Goal: Task Accomplishment & Management: Complete application form

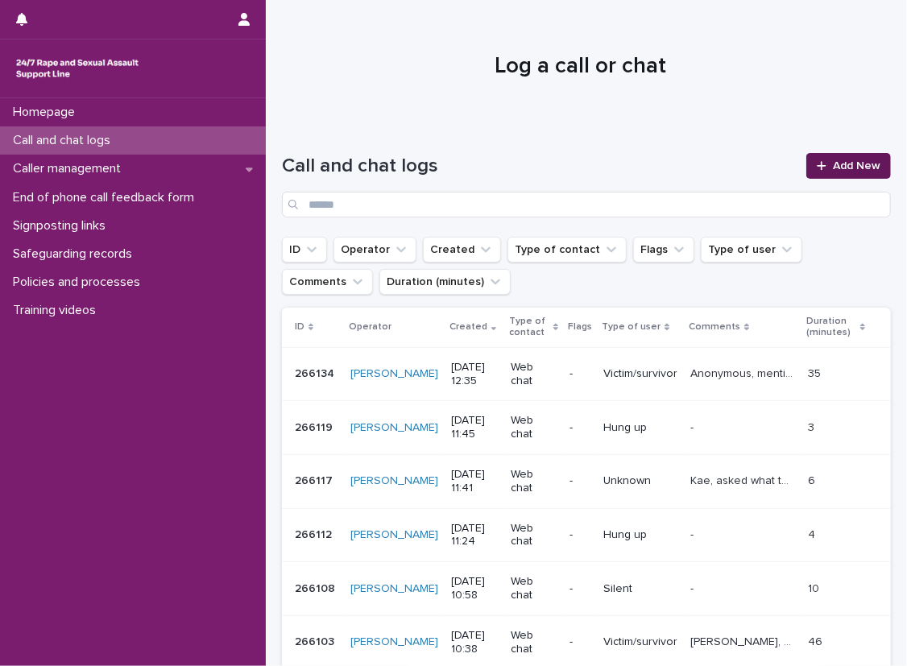
click at [838, 163] on span "Add New" at bounding box center [857, 165] width 48 height 11
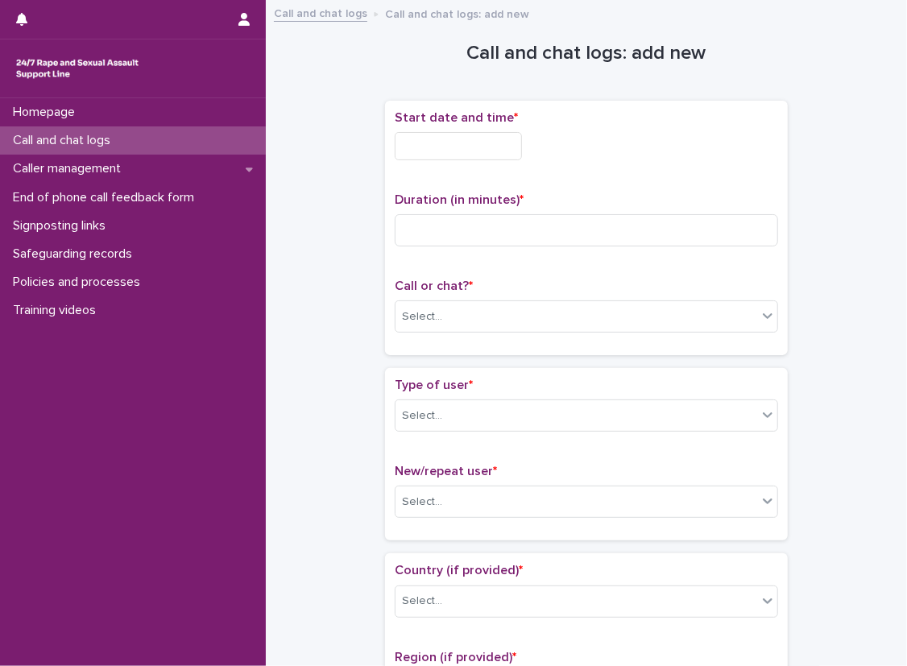
click at [507, 157] on input "text" at bounding box center [458, 146] width 127 height 28
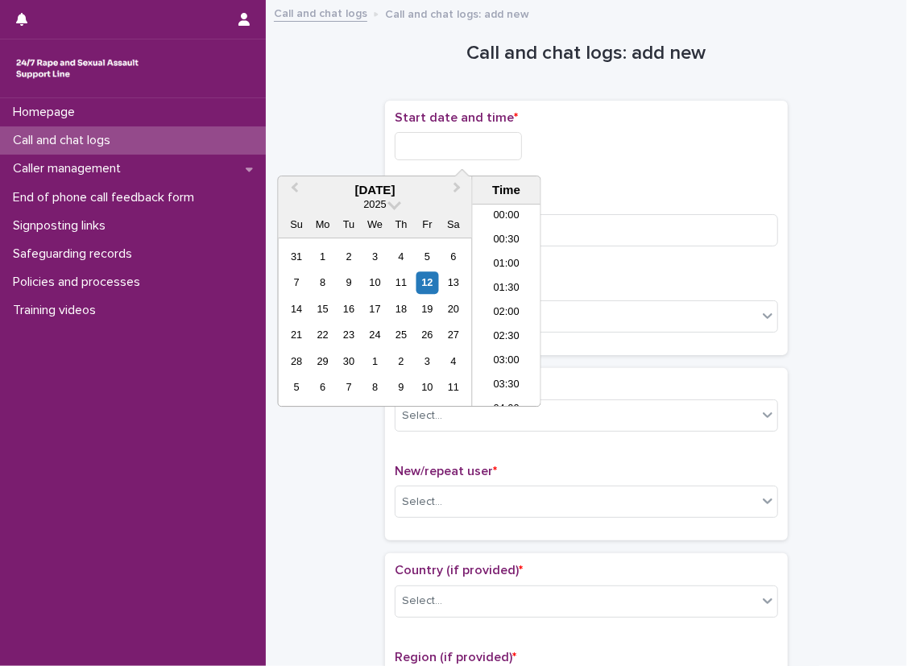
scroll to position [540, 0]
click at [509, 308] on li "13:00" at bounding box center [507, 305] width 68 height 24
click at [496, 146] on input "**********" at bounding box center [458, 146] width 127 height 28
type input "**********"
click at [686, 110] on p "Start date and time *" at bounding box center [586, 117] width 383 height 15
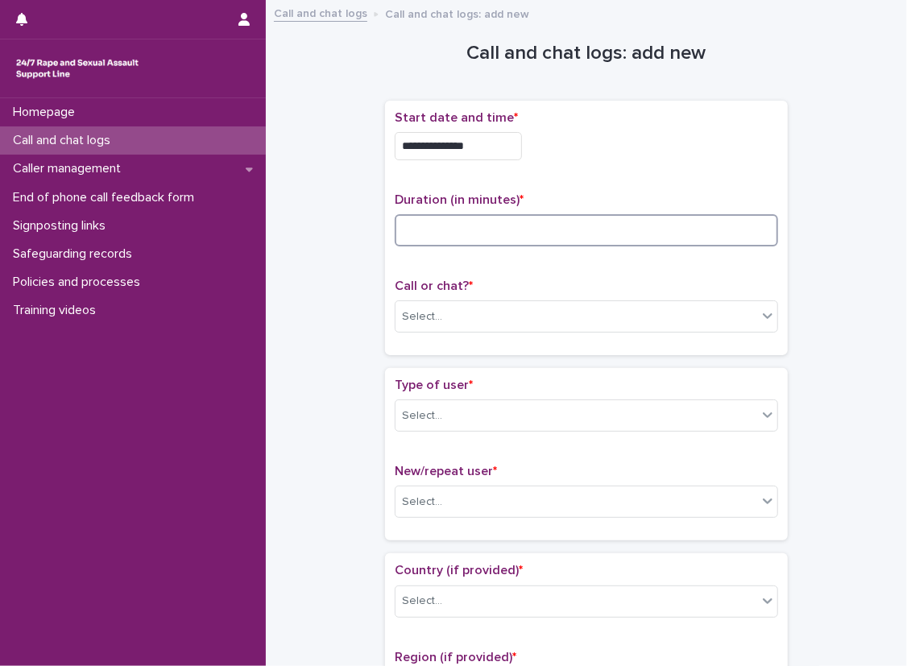
drag, startPoint x: 627, startPoint y: 215, endPoint x: 624, endPoint y: 231, distance: 16.4
click at [627, 215] on input at bounding box center [586, 230] width 383 height 32
type input "*"
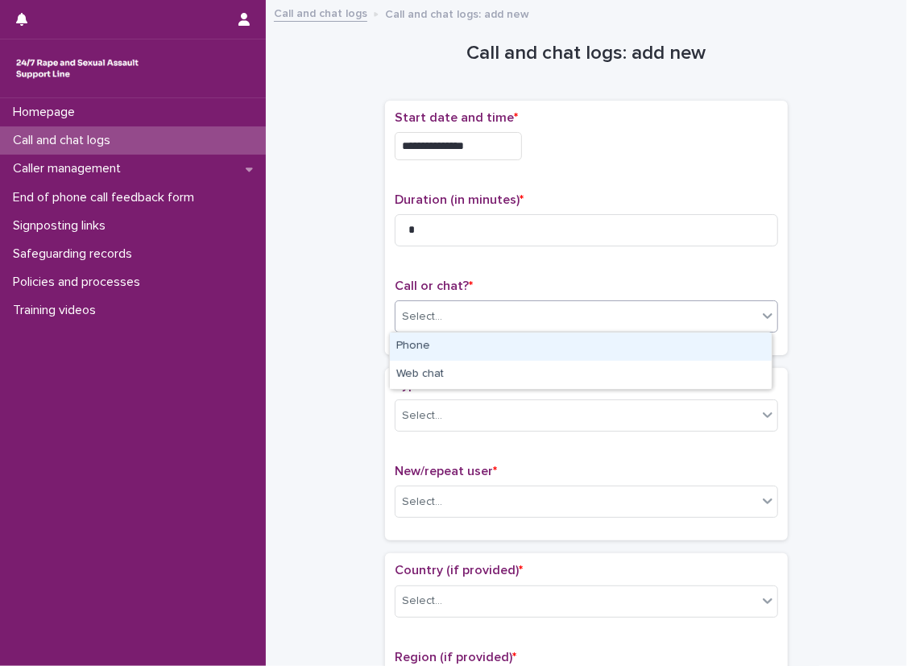
click at [440, 308] on div "Select..." at bounding box center [576, 317] width 362 height 27
click at [440, 346] on div "Phone" at bounding box center [581, 347] width 382 height 28
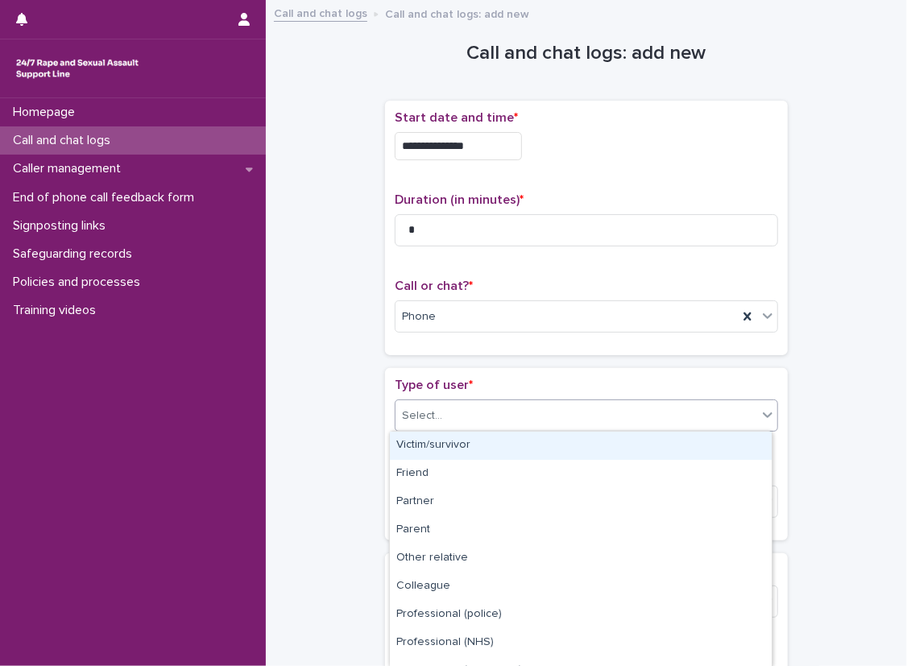
click at [452, 403] on div "Select..." at bounding box center [576, 416] width 362 height 27
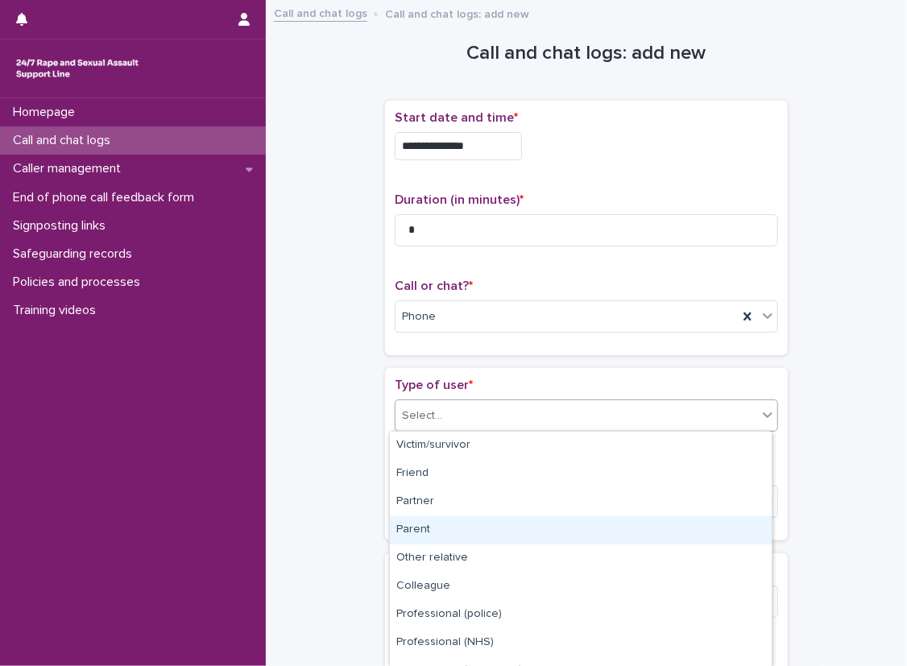
scroll to position [188, 0]
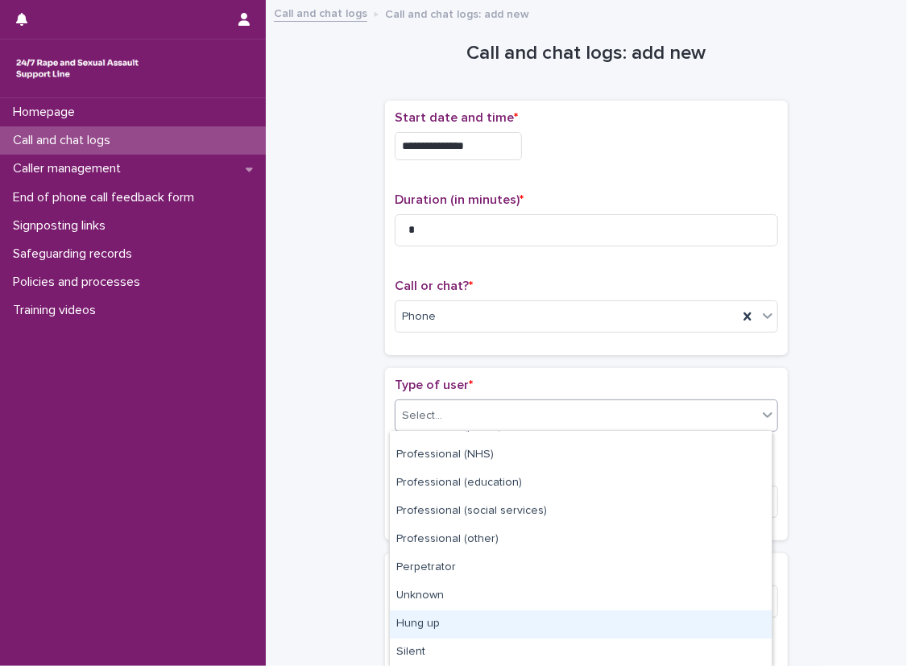
click at [416, 623] on div "Hung up" at bounding box center [581, 624] width 382 height 28
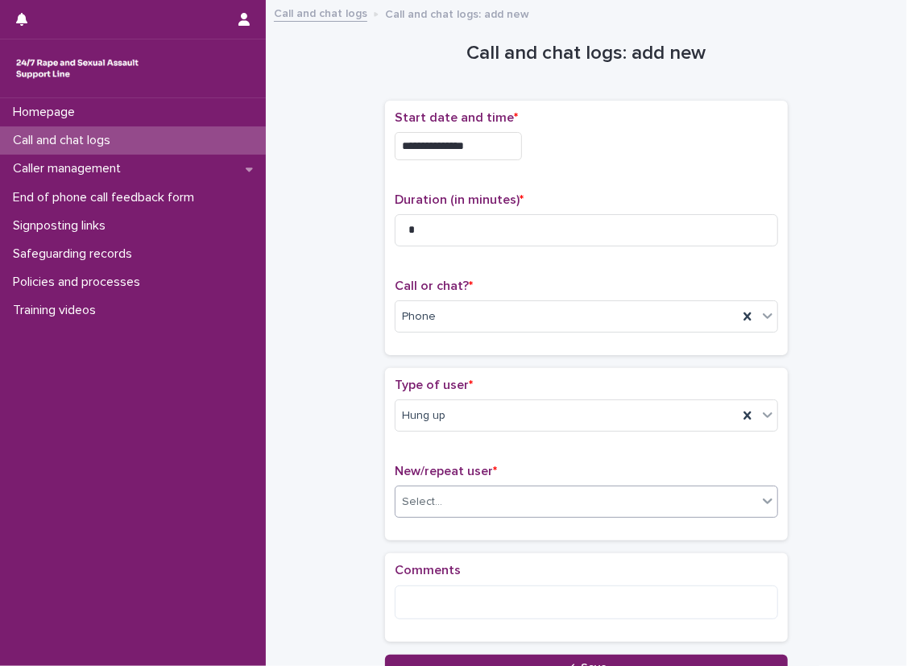
click at [420, 496] on div "Select..." at bounding box center [422, 502] width 40 height 17
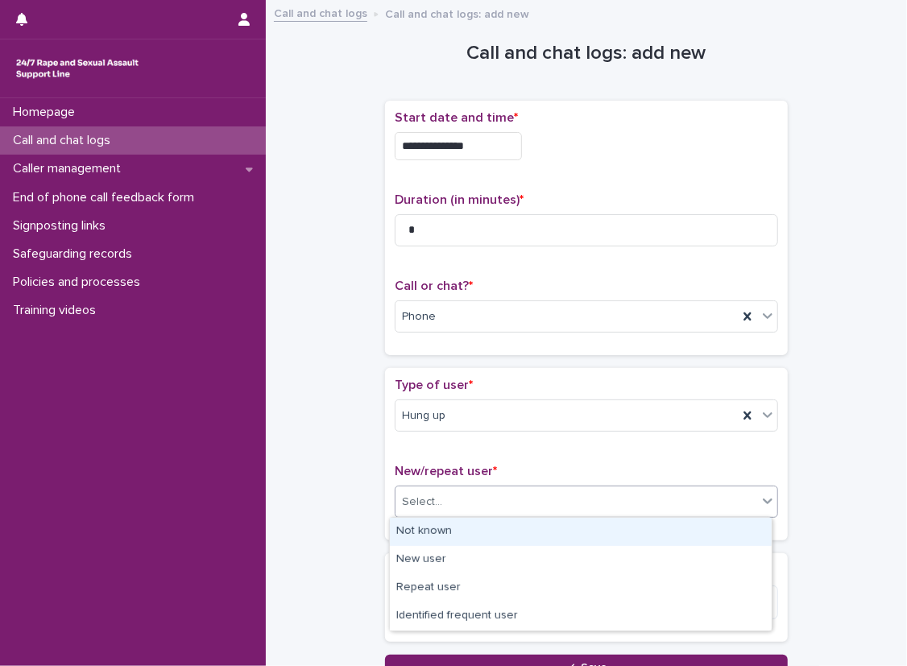
click at [422, 523] on div "Not known" at bounding box center [581, 532] width 382 height 28
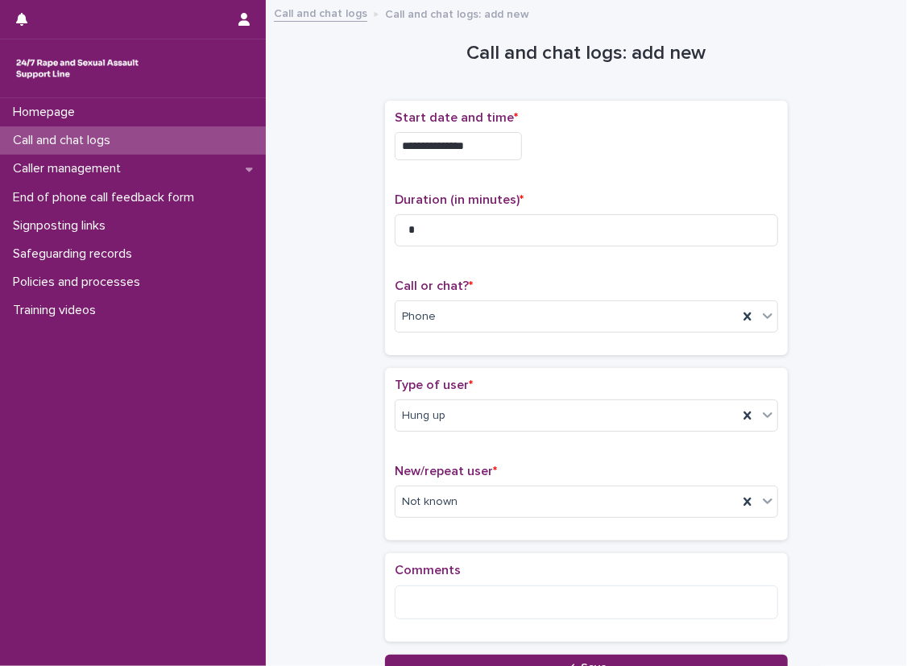
click at [385, 528] on div "Type of user * Hung up New/repeat user * Not known" at bounding box center [586, 454] width 403 height 172
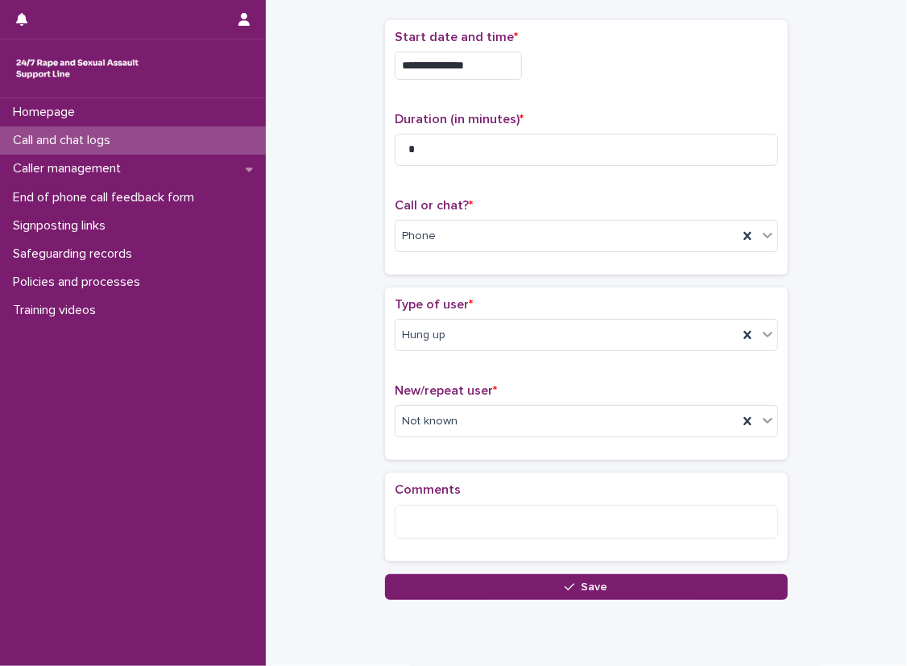
click at [312, 268] on div "**********" at bounding box center [586, 264] width 609 height 671
click at [353, 250] on div "**********" at bounding box center [586, 264] width 609 height 671
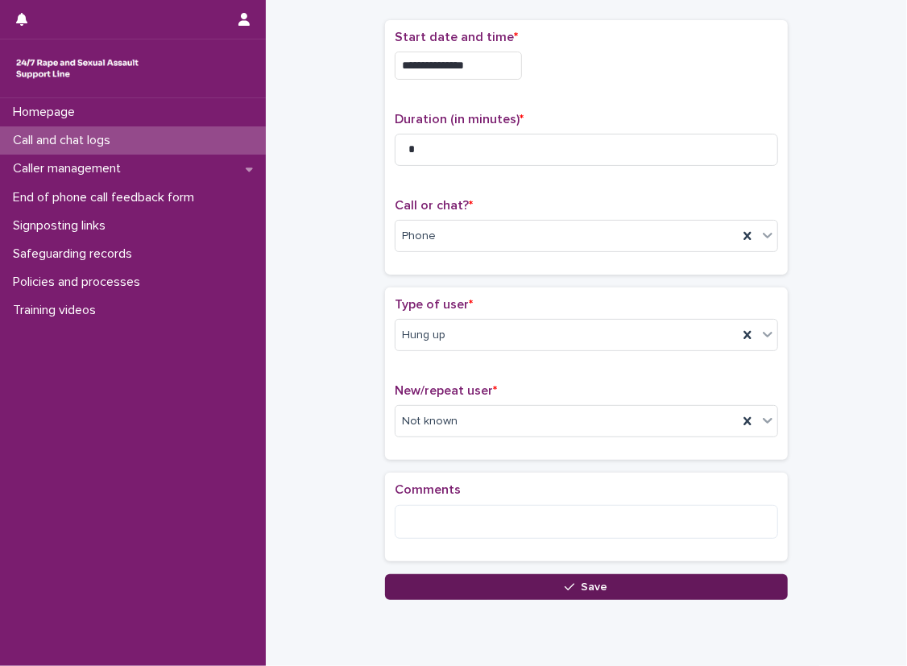
click at [486, 579] on button "Save" at bounding box center [586, 587] width 403 height 26
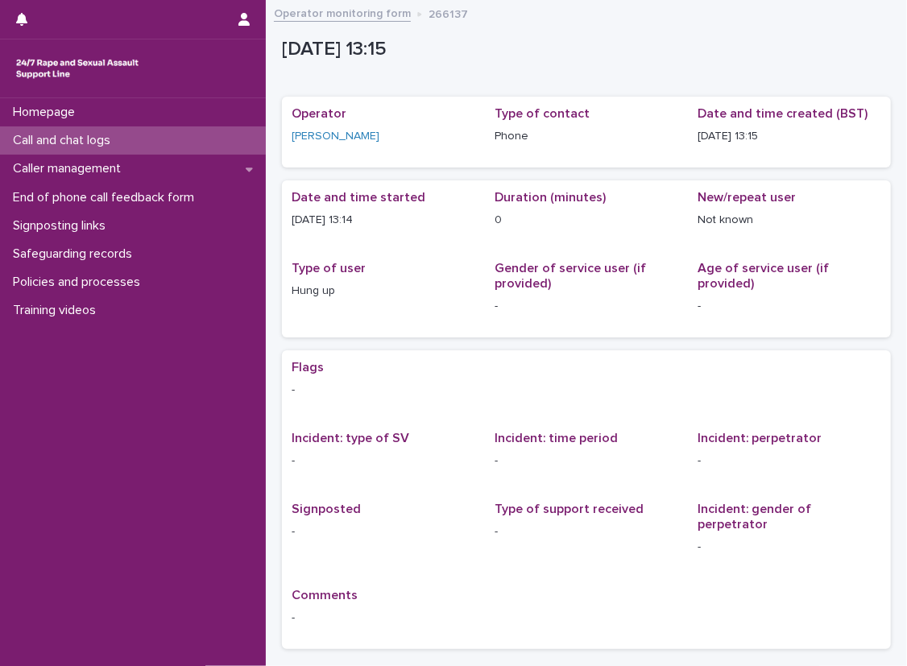
click at [254, 136] on div "Call and chat logs" at bounding box center [133, 140] width 266 height 28
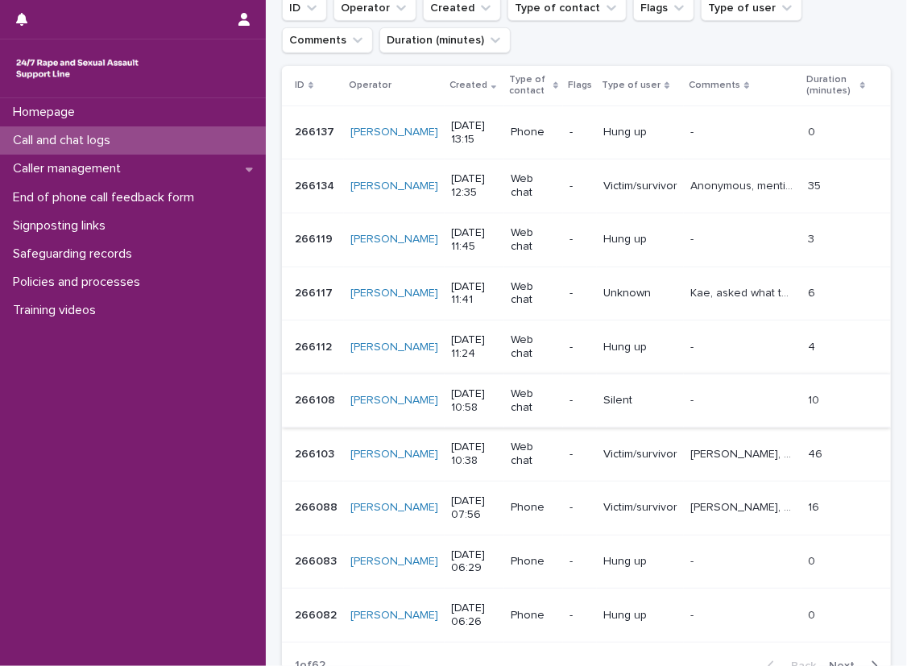
scroll to position [322, 0]
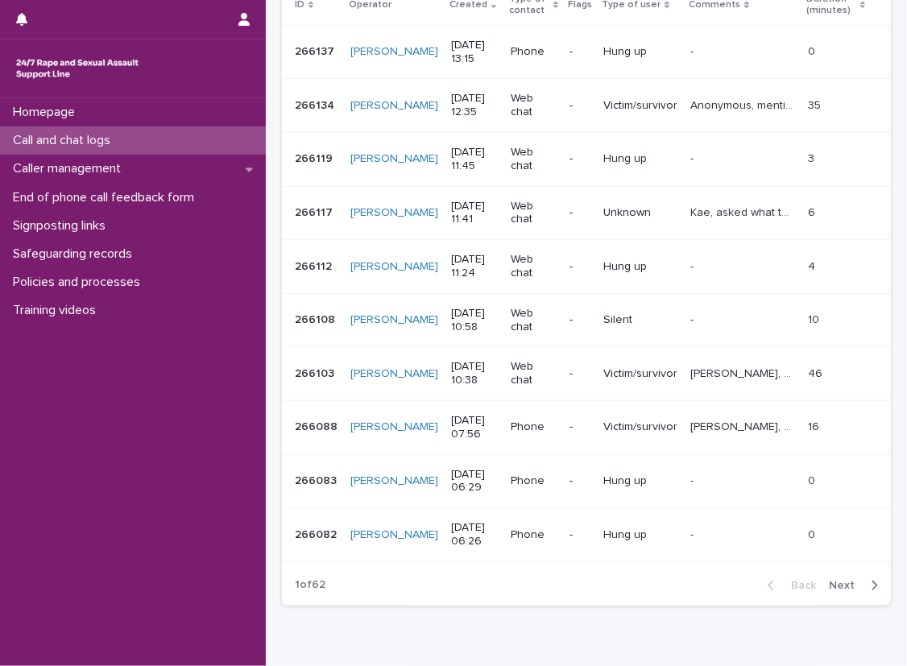
drag, startPoint x: 563, startPoint y: 621, endPoint x: 604, endPoint y: 613, distance: 41.9
click at [563, 621] on div "Loading... Saving… Loading... Saving… Call and chat logs Add New ID Operator Cr…" at bounding box center [586, 229] width 625 height 860
click at [864, 583] on div "button" at bounding box center [871, 585] width 14 height 14
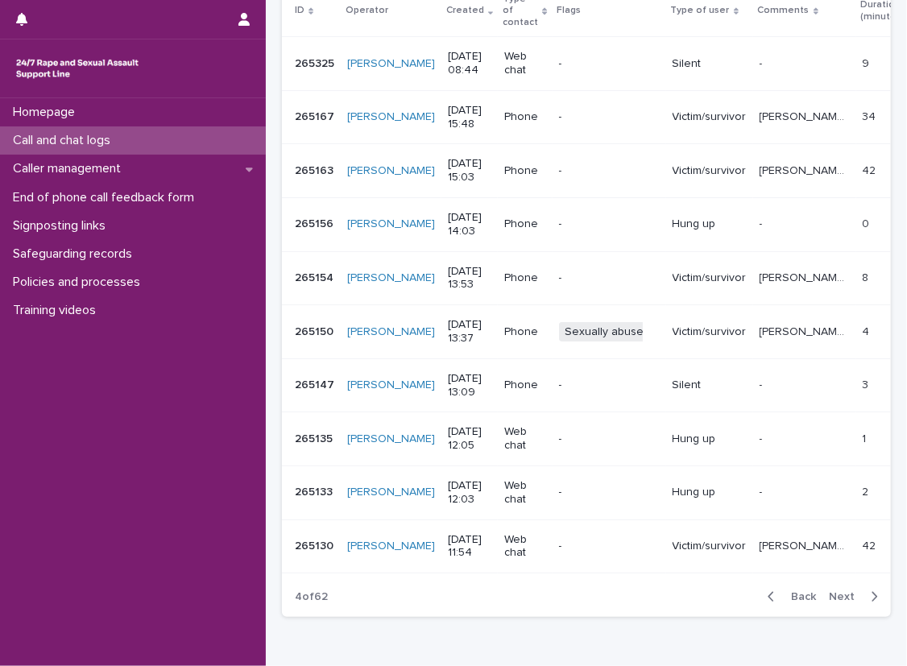
click at [864, 590] on div "button" at bounding box center [871, 597] width 14 height 14
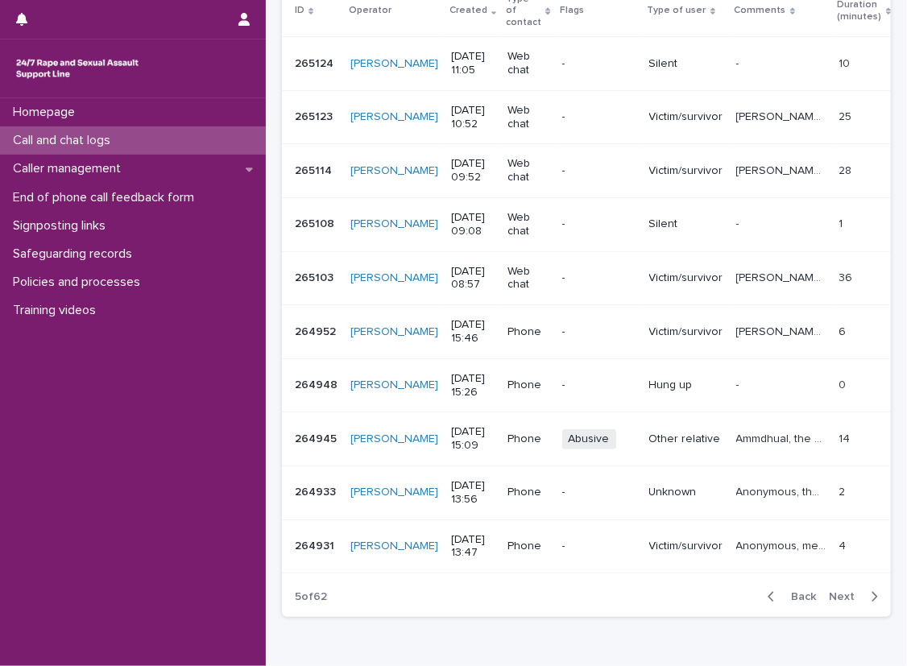
click at [864, 590] on div "button" at bounding box center [871, 597] width 14 height 14
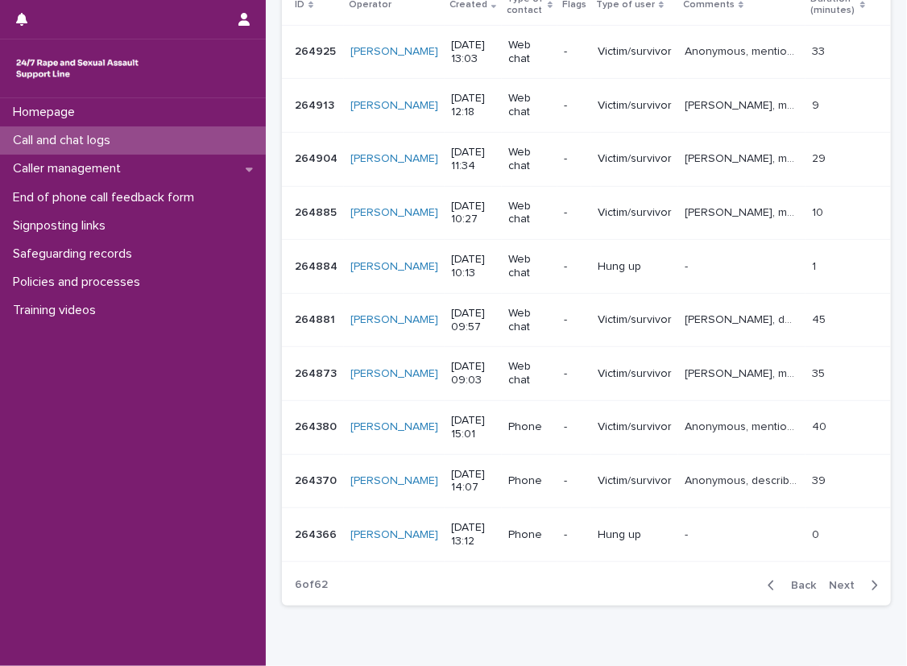
click at [864, 583] on div "button" at bounding box center [871, 585] width 14 height 14
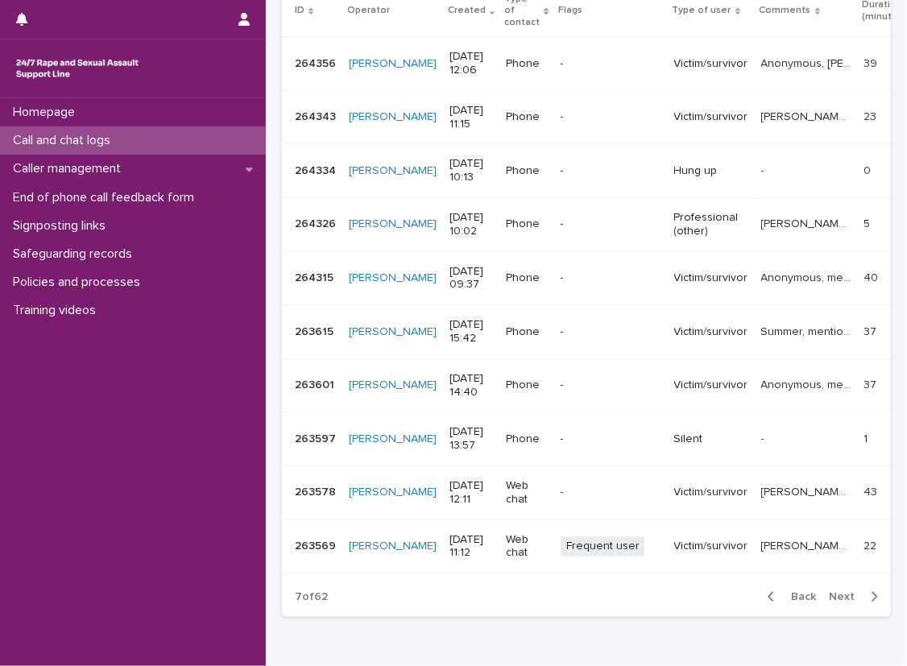
click at [805, 591] on span "Back" at bounding box center [798, 596] width 35 height 11
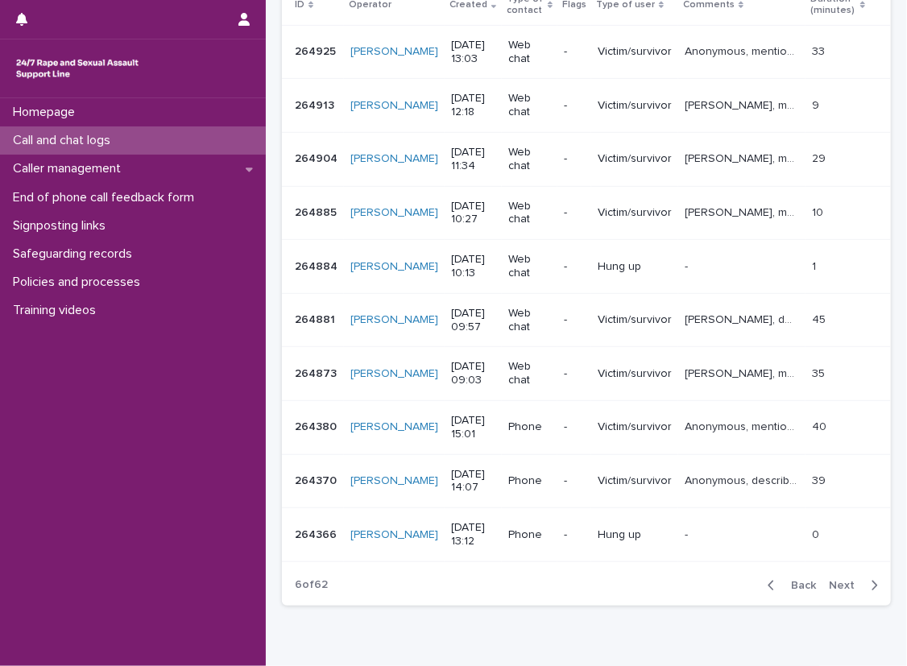
click at [685, 480] on p "Anonymous, described experiencing sexual violence and talked about the impacts,…" at bounding box center [744, 479] width 118 height 17
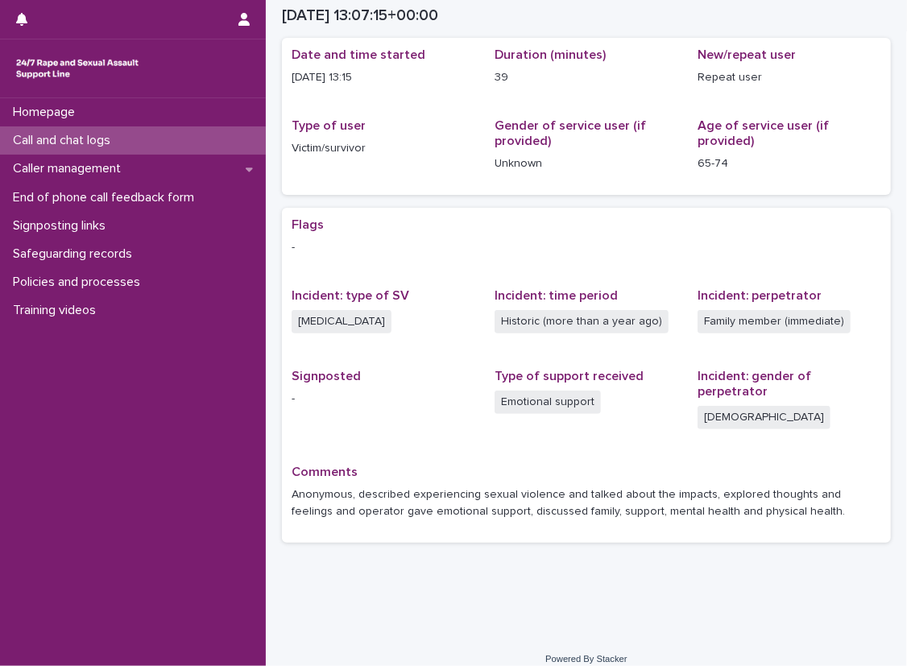
scroll to position [62, 0]
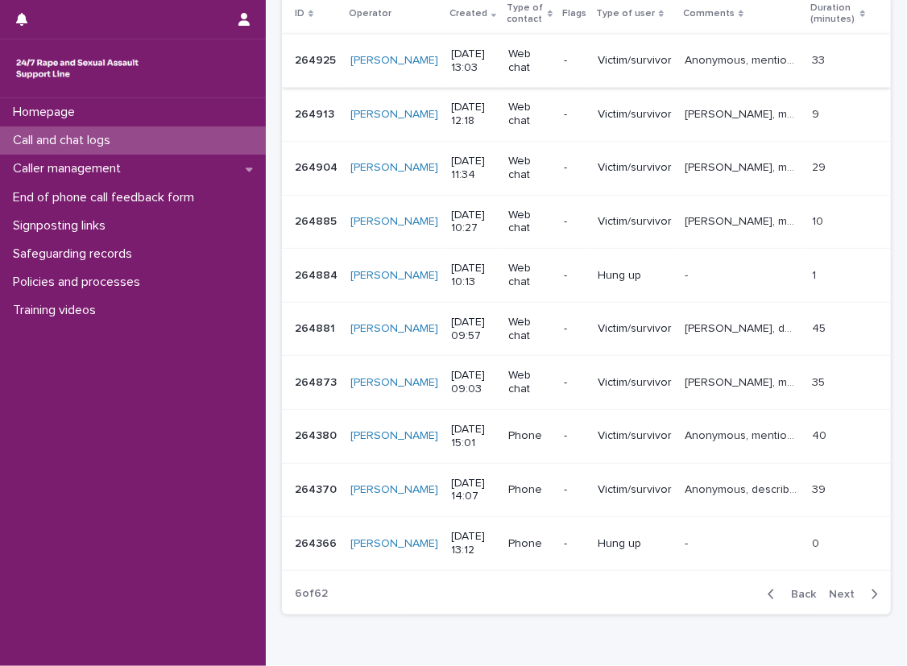
scroll to position [322, 0]
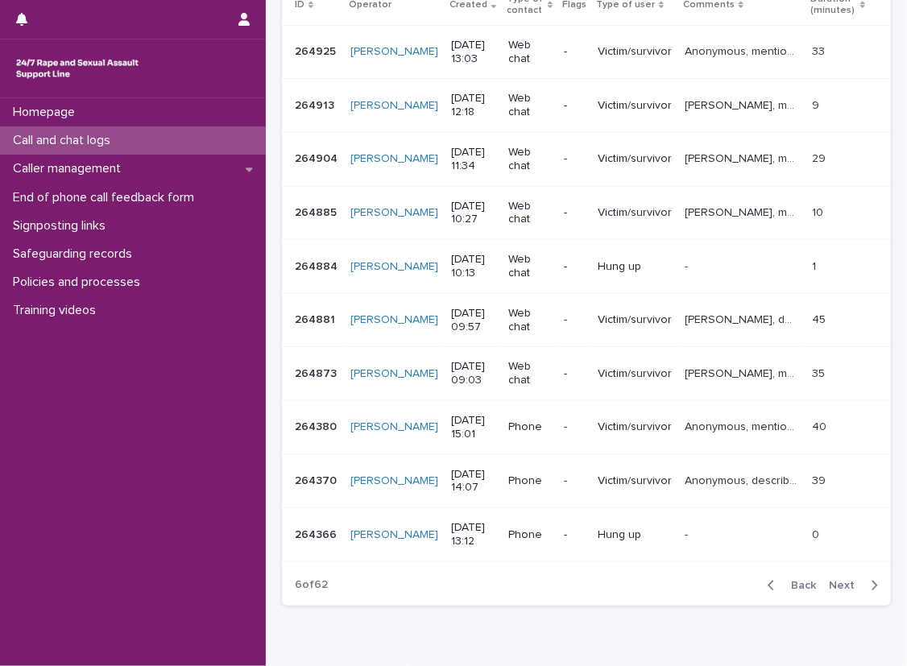
click at [842, 581] on span "Next" at bounding box center [846, 585] width 35 height 11
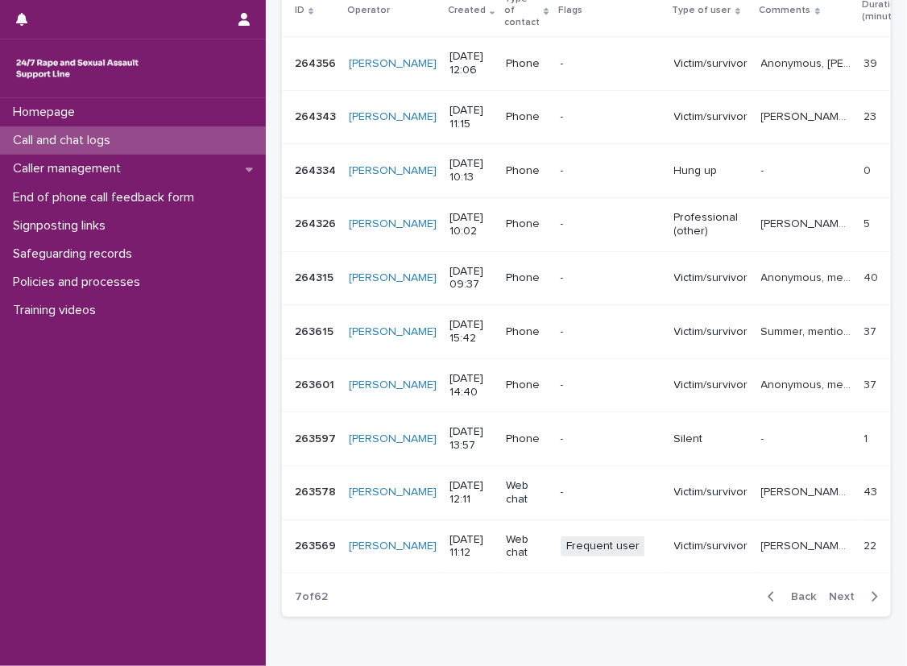
click at [842, 591] on span "Next" at bounding box center [846, 596] width 35 height 11
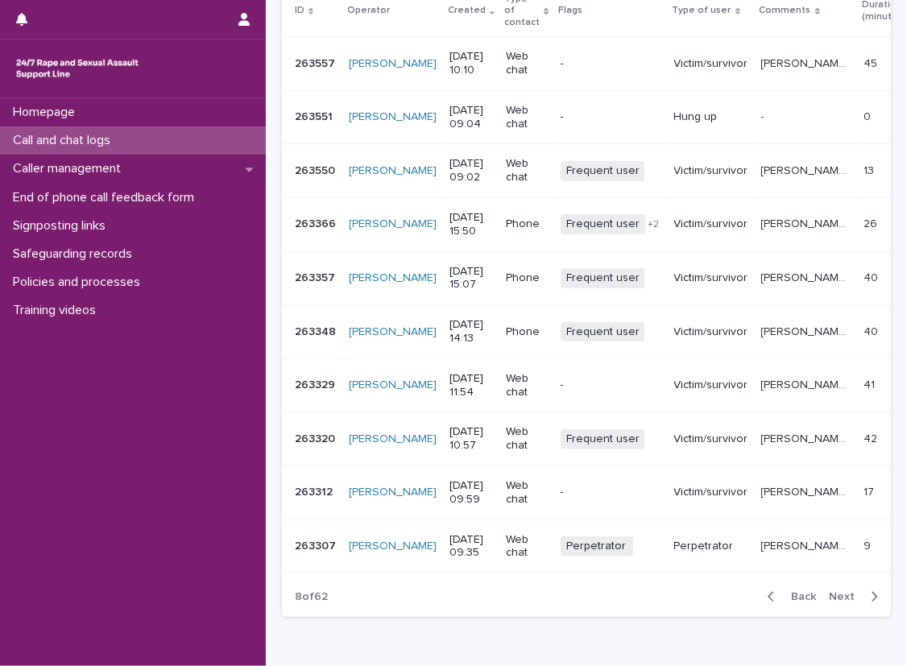
click at [596, 653] on div "Loading... Saving… Loading... Saving… Call and chat logs Add New ID Operator Cr…" at bounding box center [586, 234] width 625 height 871
click at [871, 590] on icon "button" at bounding box center [874, 597] width 7 height 14
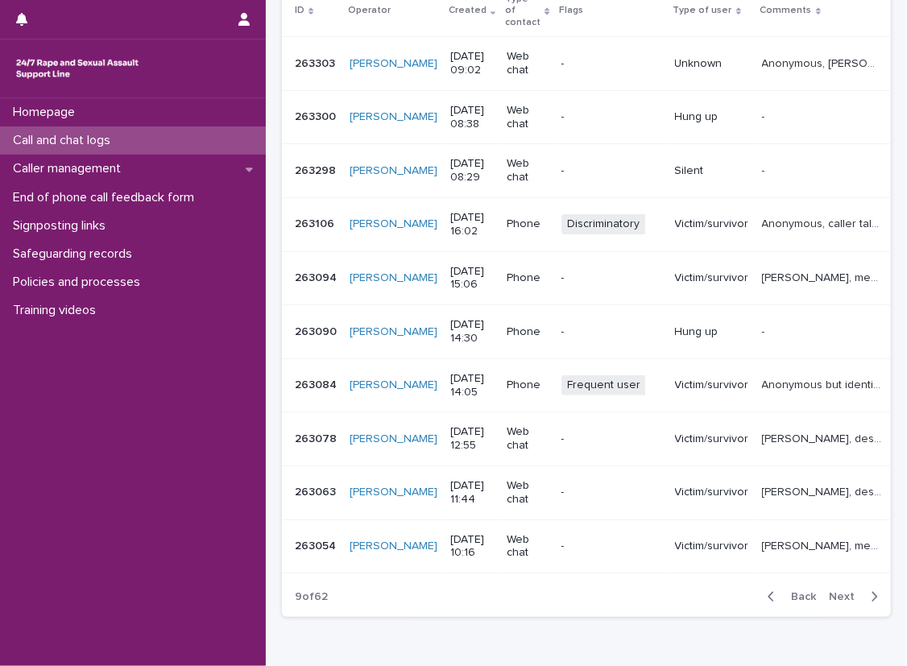
click at [864, 590] on div "button" at bounding box center [871, 597] width 14 height 14
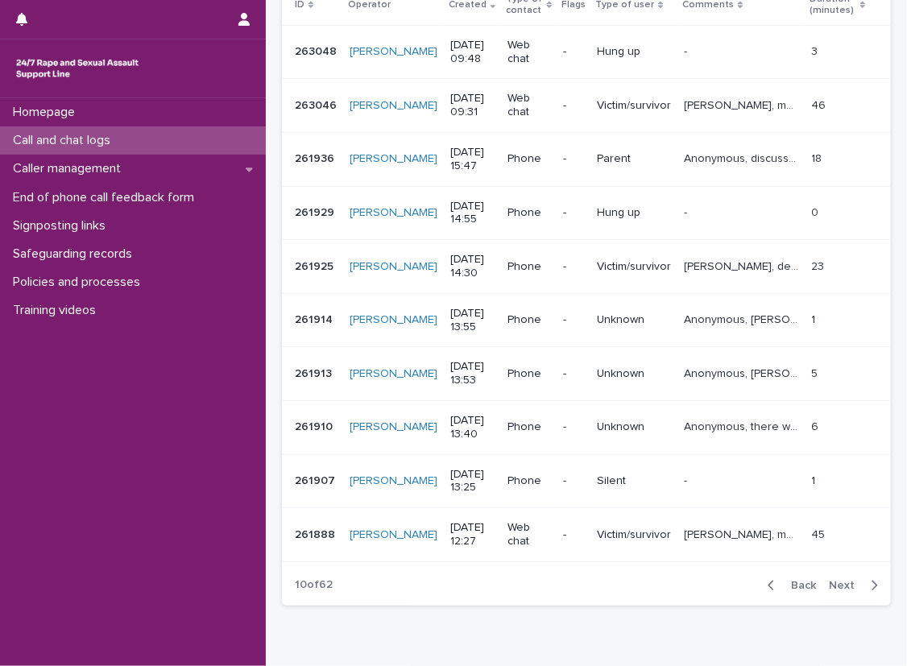
click at [167, 135] on div "Call and chat logs" at bounding box center [133, 140] width 266 height 28
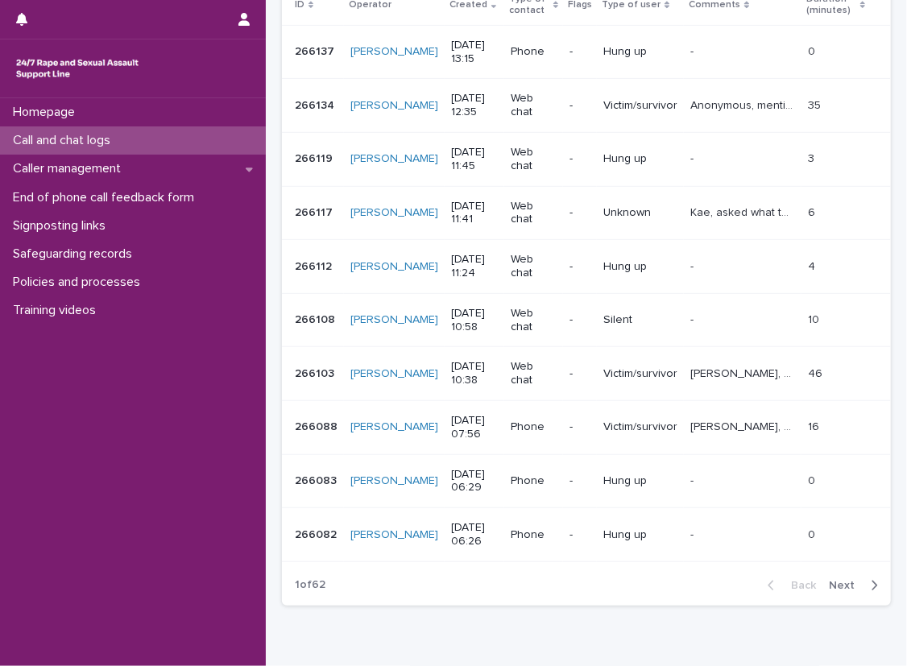
click at [197, 142] on div "Call and chat logs" at bounding box center [133, 140] width 266 height 28
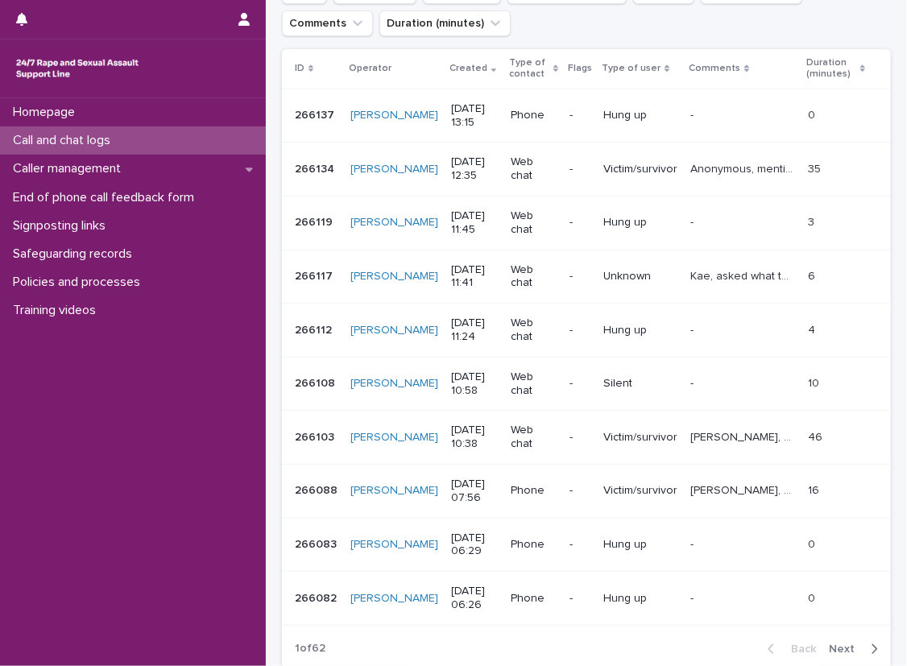
scroll to position [81, 0]
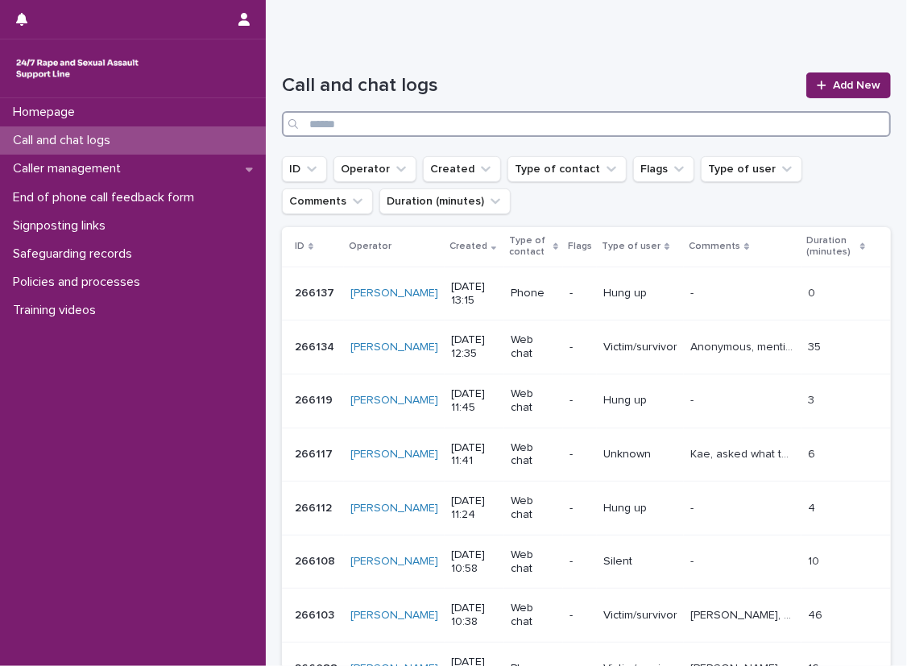
click at [678, 118] on input "Search" at bounding box center [586, 124] width 609 height 26
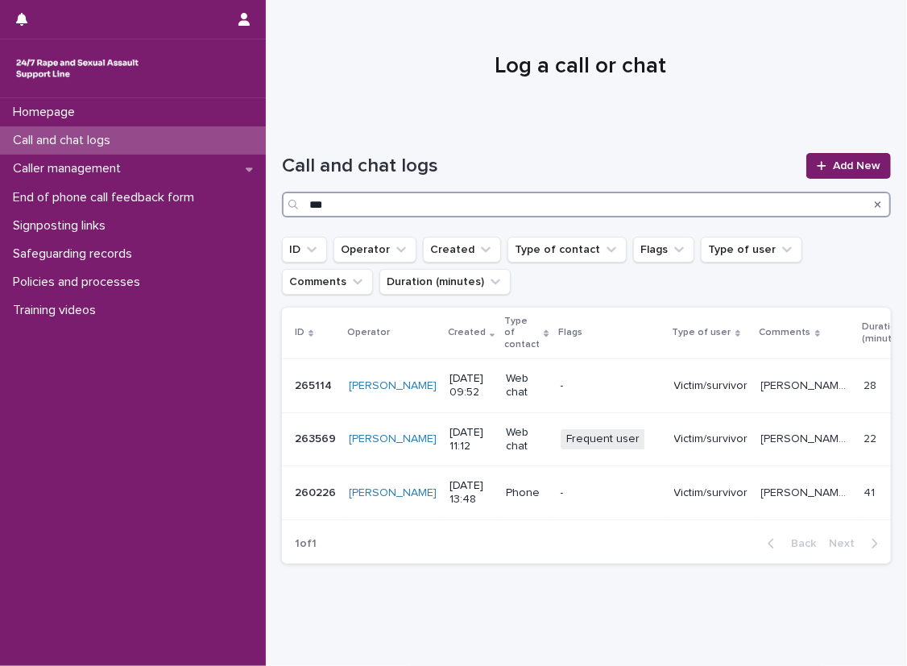
type input "***"
click at [686, 122] on div "Call and chat logs *** Add New" at bounding box center [586, 179] width 609 height 116
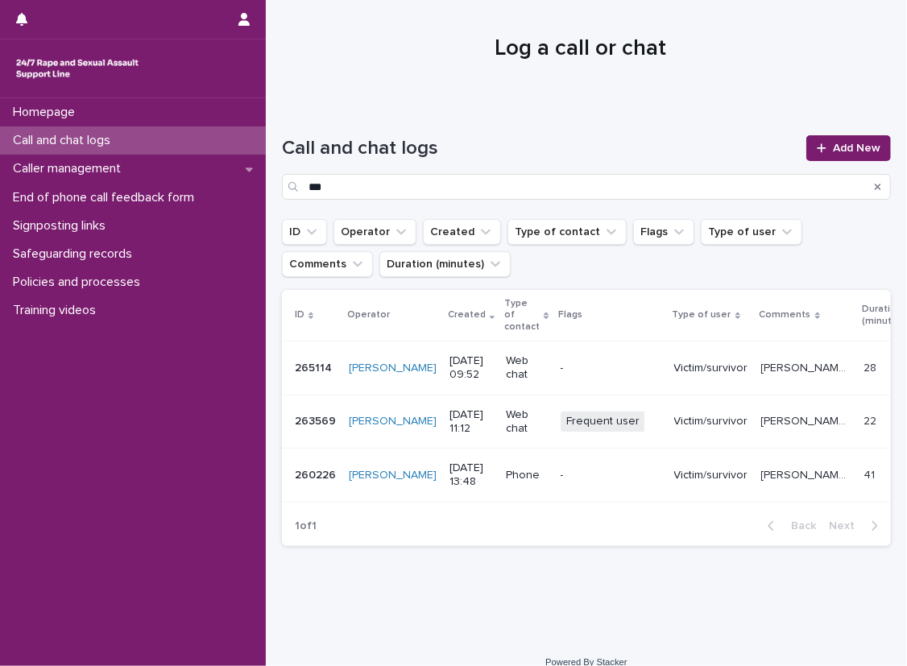
scroll to position [23, 0]
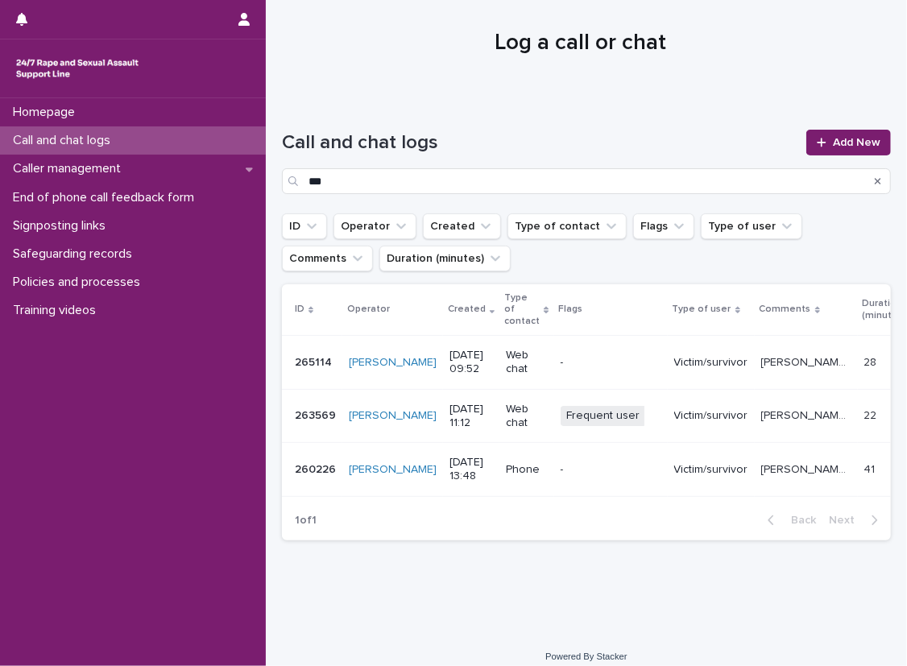
click at [761, 353] on p "[PERSON_NAME], mentioned experiencing sexual violence and talked about the impa…" at bounding box center [807, 361] width 93 height 17
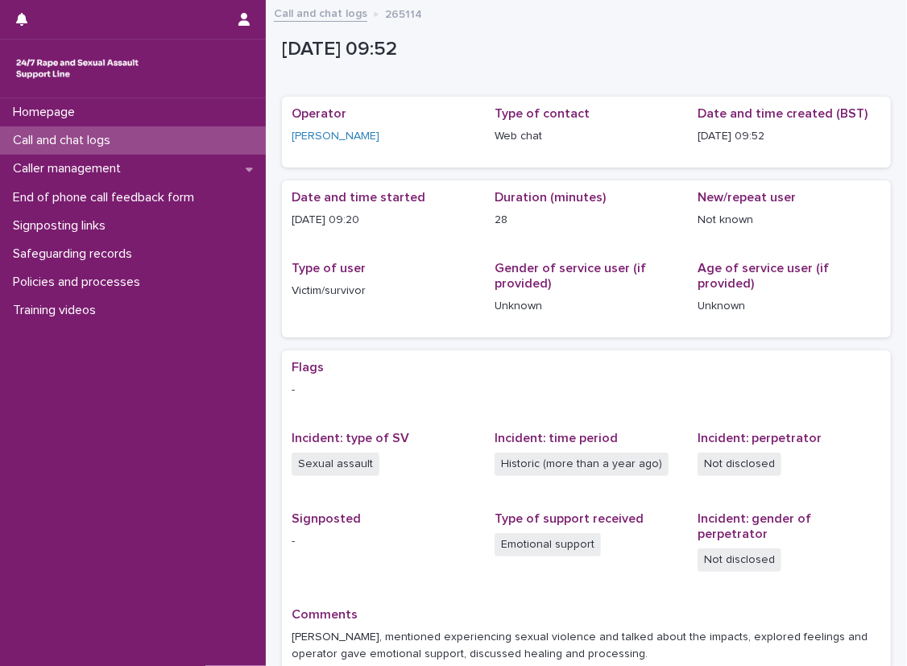
scroll to position [143, 0]
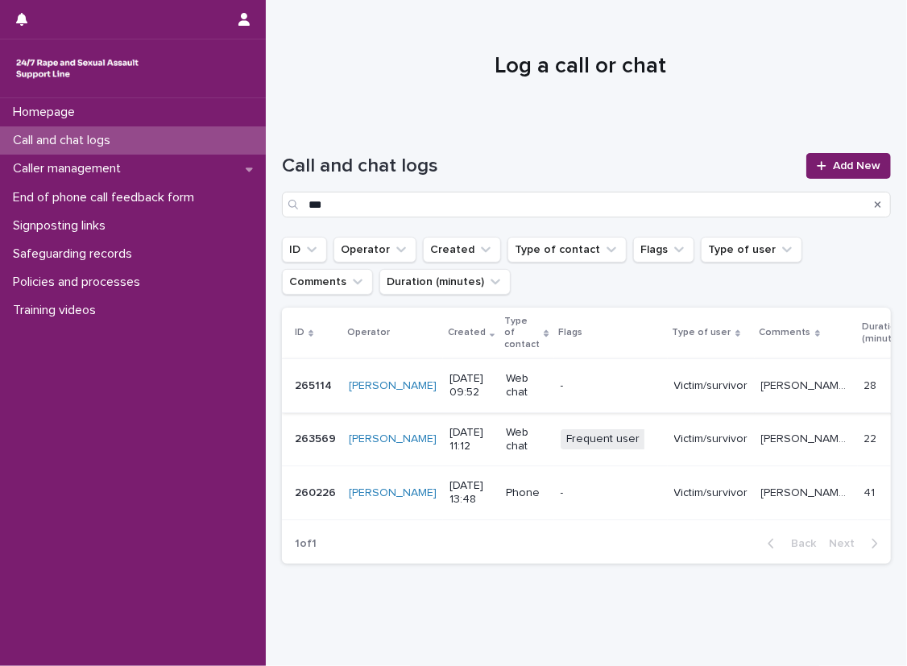
click at [173, 130] on div "Call and chat logs" at bounding box center [133, 140] width 266 height 28
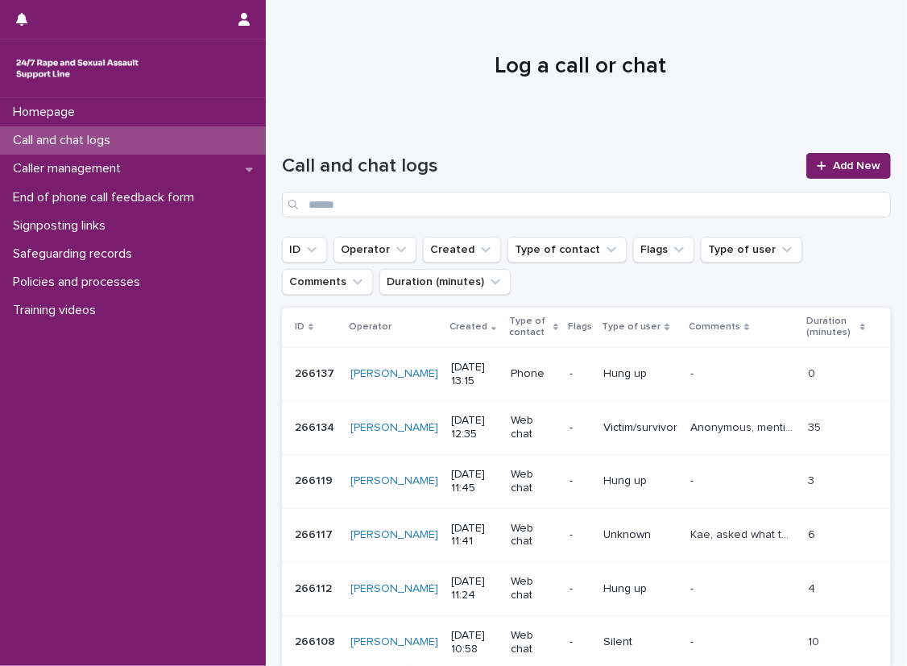
click at [296, 143] on div "Call and chat logs Add New" at bounding box center [586, 179] width 609 height 116
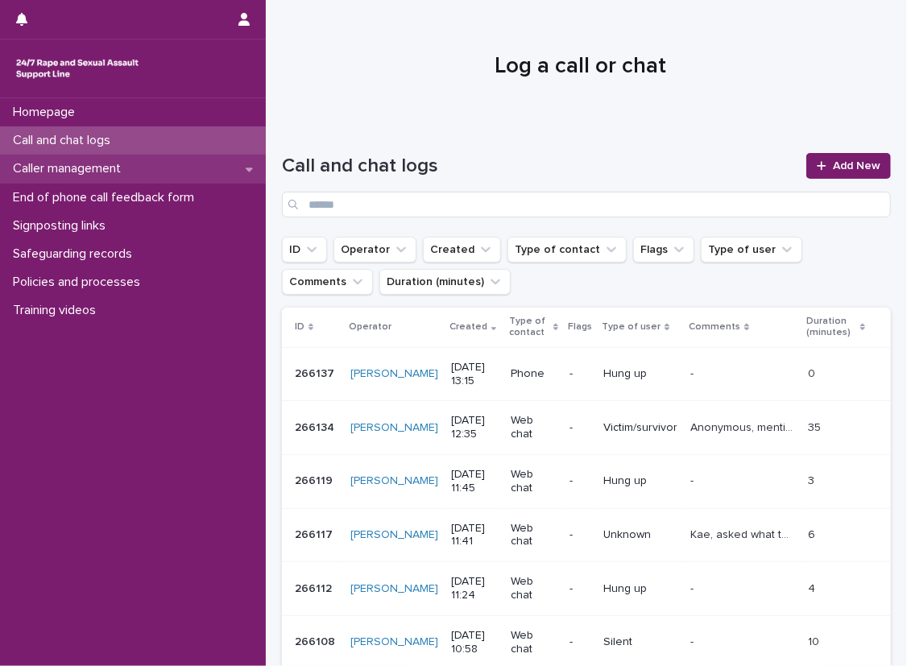
click at [158, 162] on div "Caller management" at bounding box center [133, 169] width 266 height 28
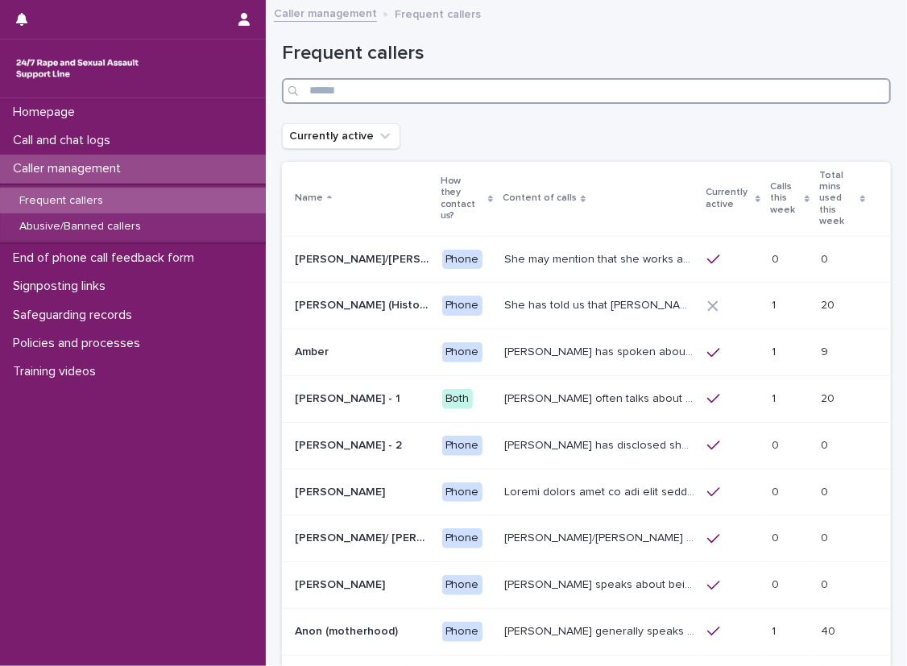
click at [412, 93] on input "Search" at bounding box center [586, 91] width 609 height 26
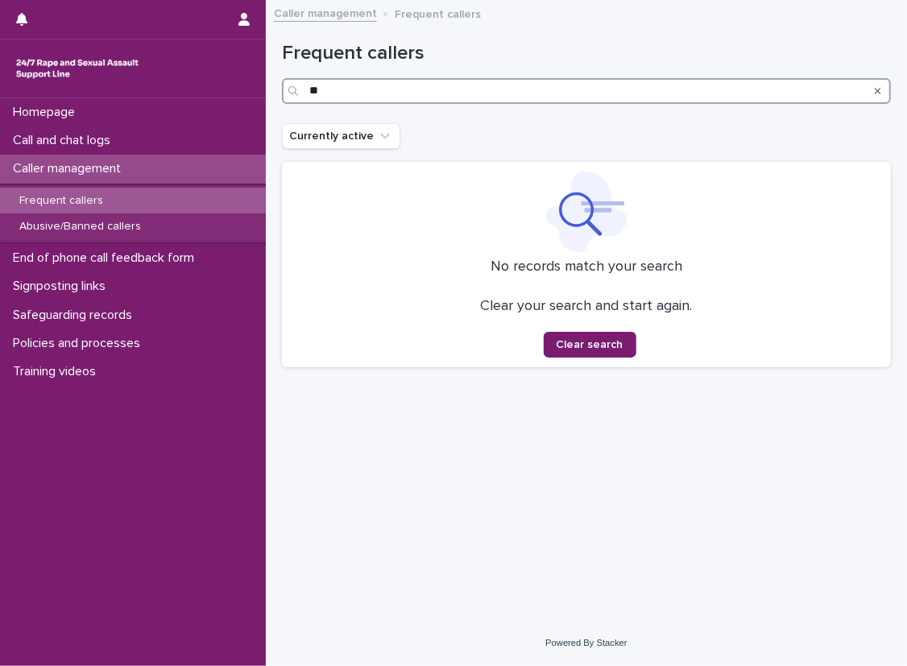
type input "*"
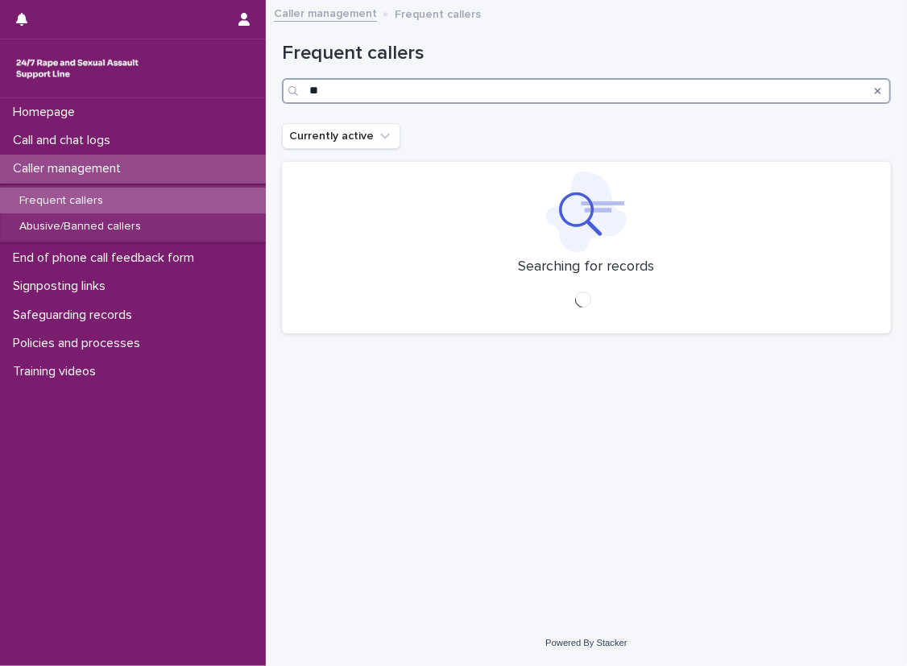
type input "*"
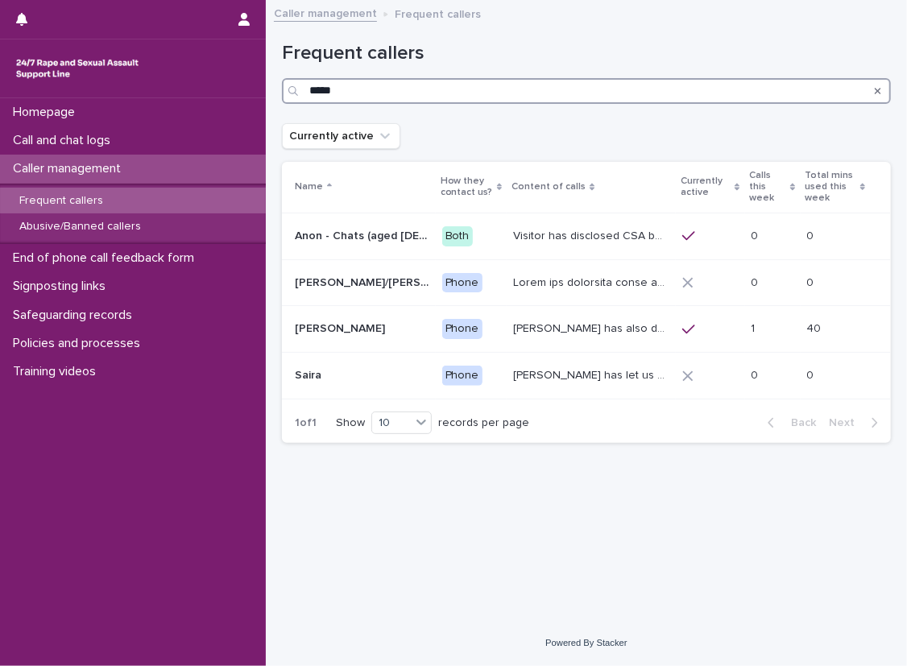
type input "*****"
click at [221, 168] on div "Caller management" at bounding box center [133, 169] width 266 height 28
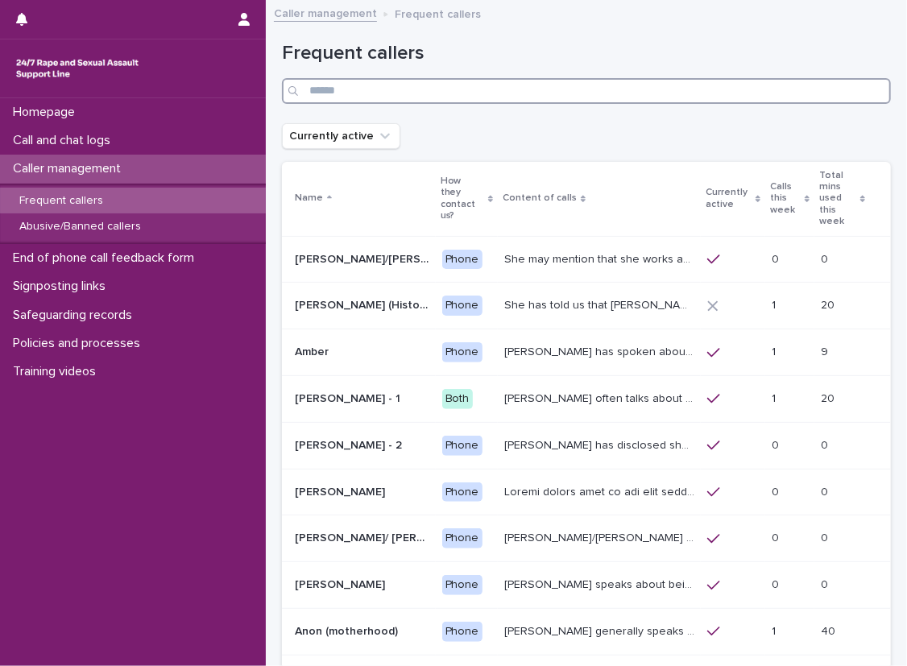
click at [365, 89] on input "Search" at bounding box center [586, 91] width 609 height 26
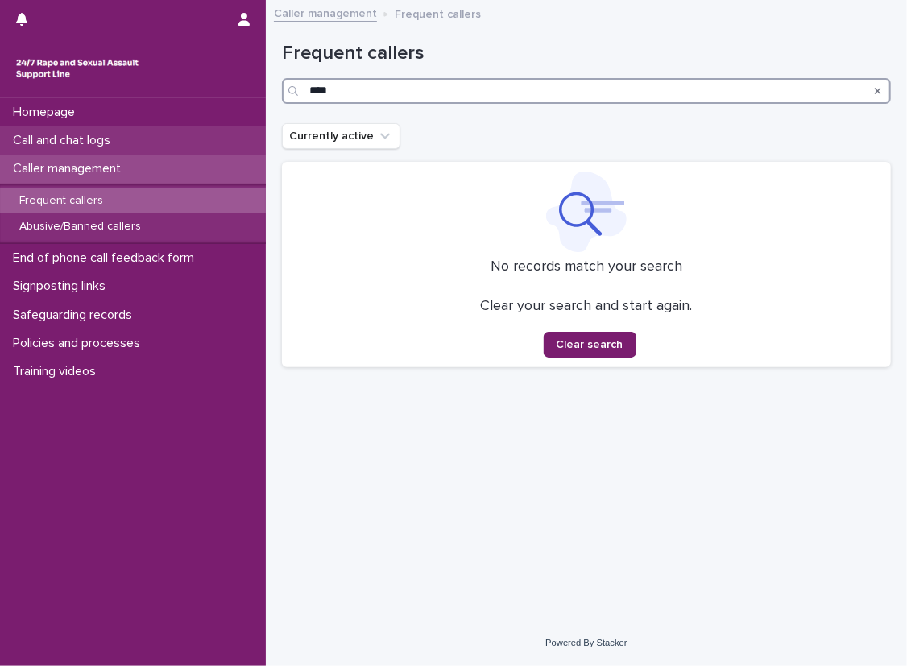
type input "****"
click at [239, 130] on div "Call and chat logs" at bounding box center [133, 140] width 266 height 28
